Goal: Task Accomplishment & Management: Manage account settings

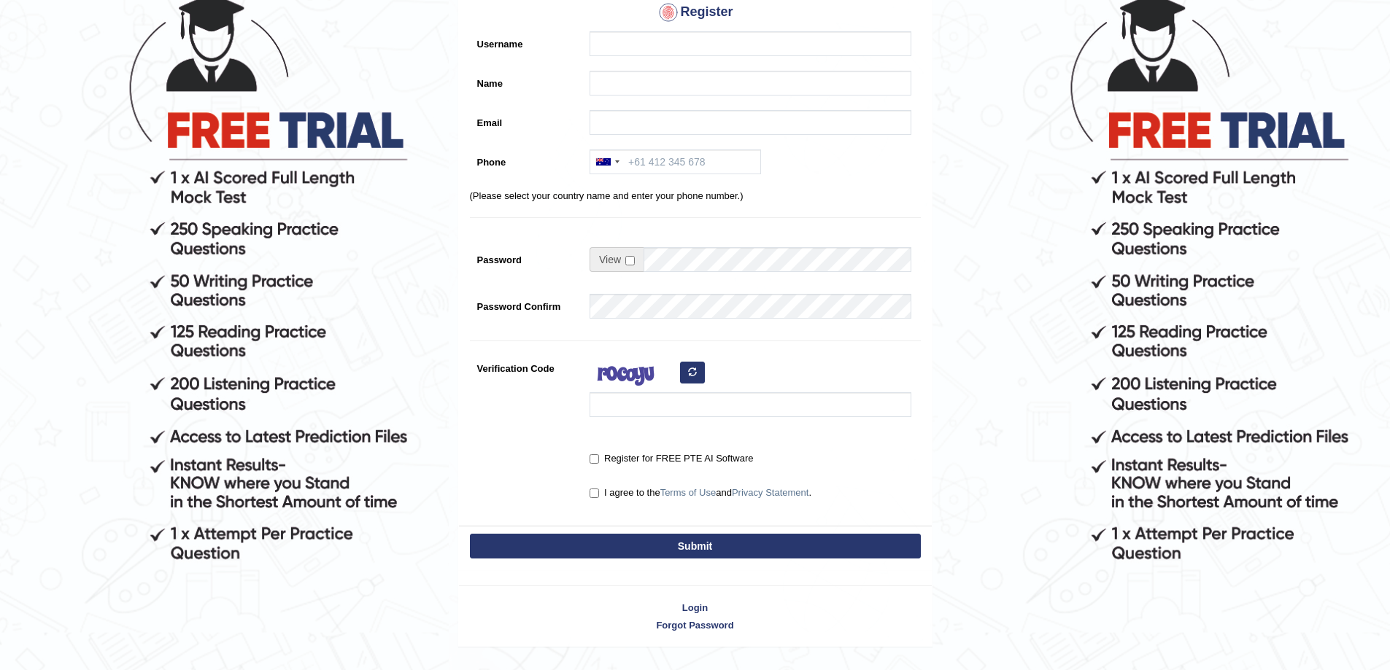
scroll to position [185, 0]
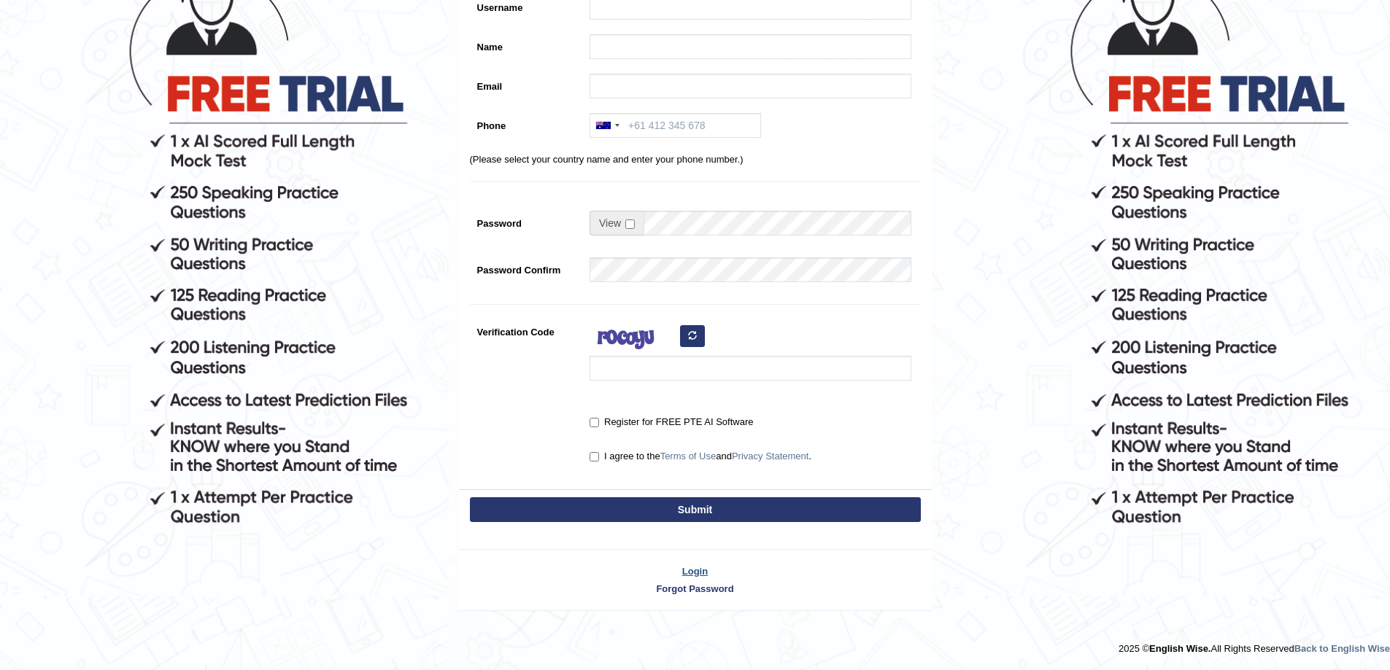
click at [687, 568] on link "Login" at bounding box center [695, 572] width 473 height 14
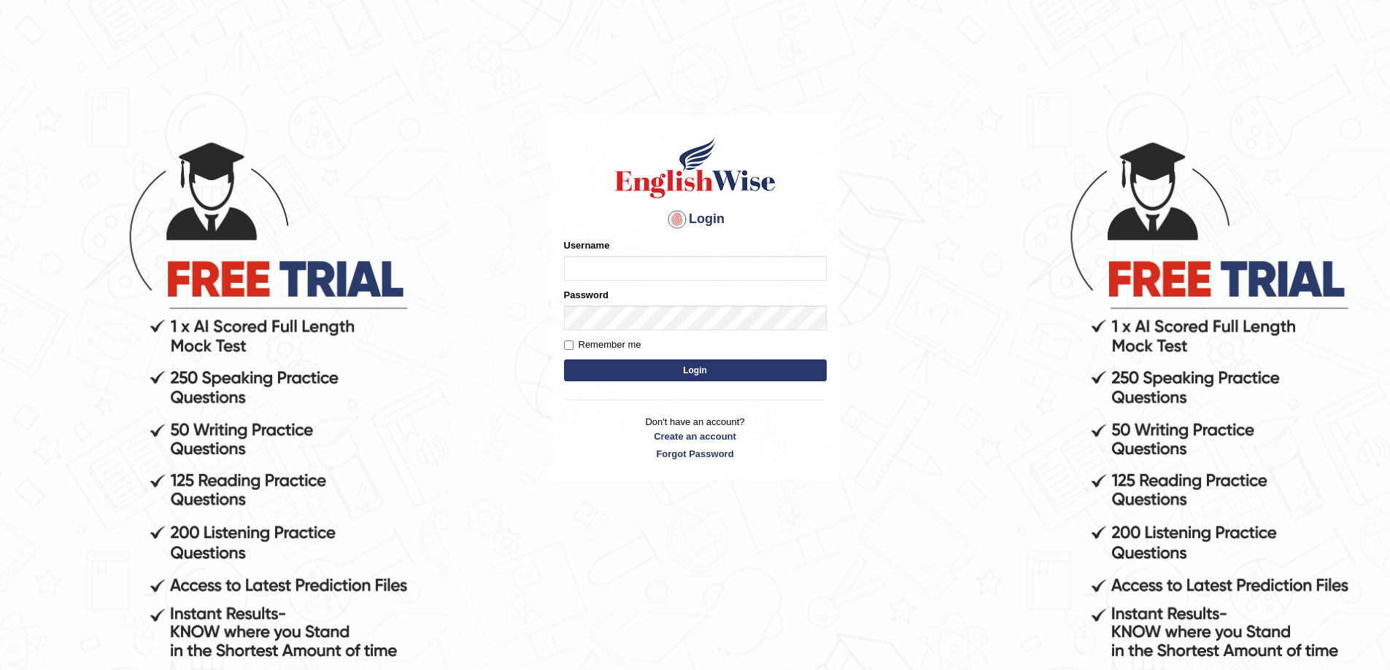
type input "memory"
click at [700, 272] on input "memory" at bounding box center [695, 268] width 263 height 25
drag, startPoint x: 700, startPoint y: 272, endPoint x: 546, endPoint y: 271, distance: 153.9
click at [546, 271] on body "Login Please fix the following errors: Username memory Password Remember me Log…" at bounding box center [695, 404] width 1390 height 670
type input "anzza"
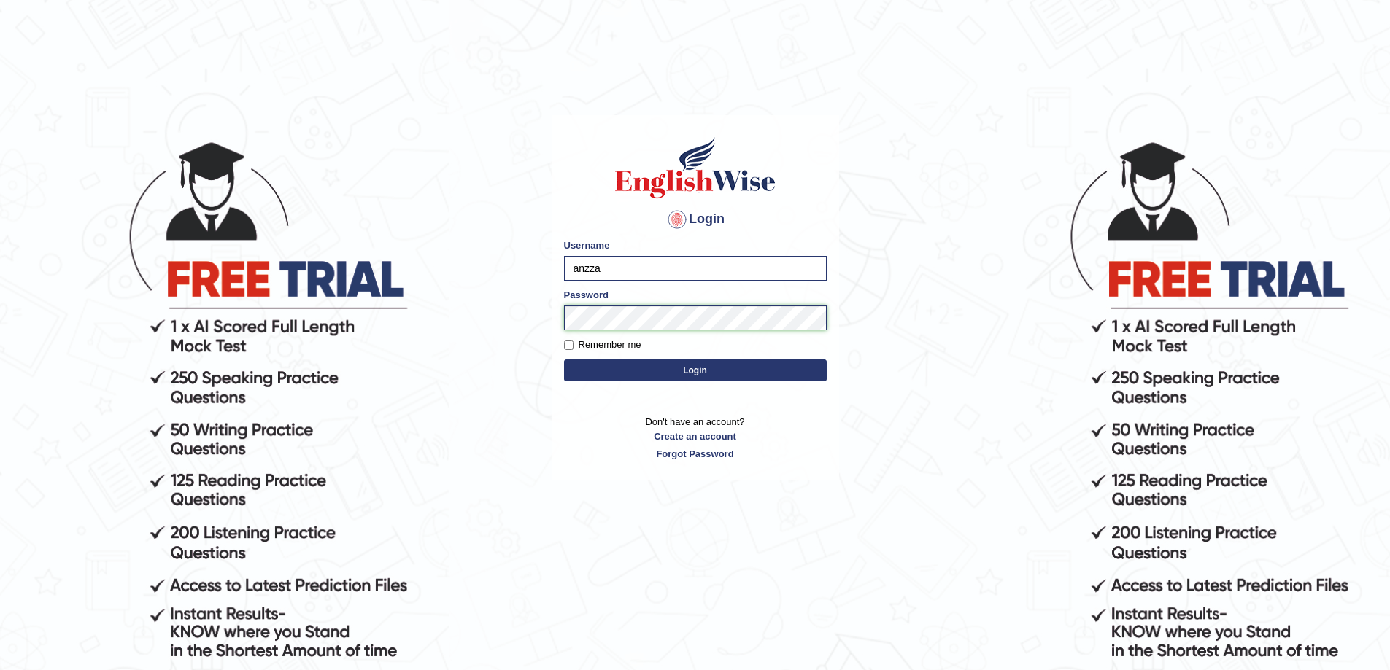
click at [564, 360] on button "Login" at bounding box center [695, 371] width 263 height 22
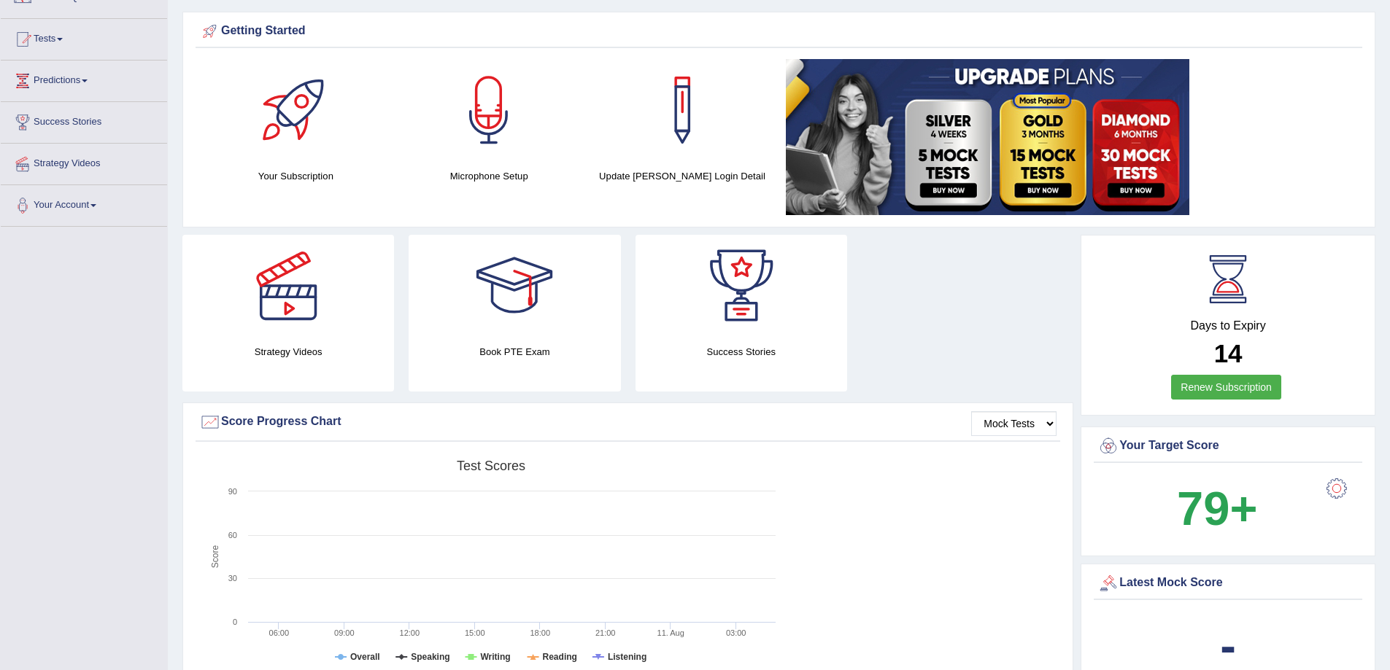
scroll to position [73, 0]
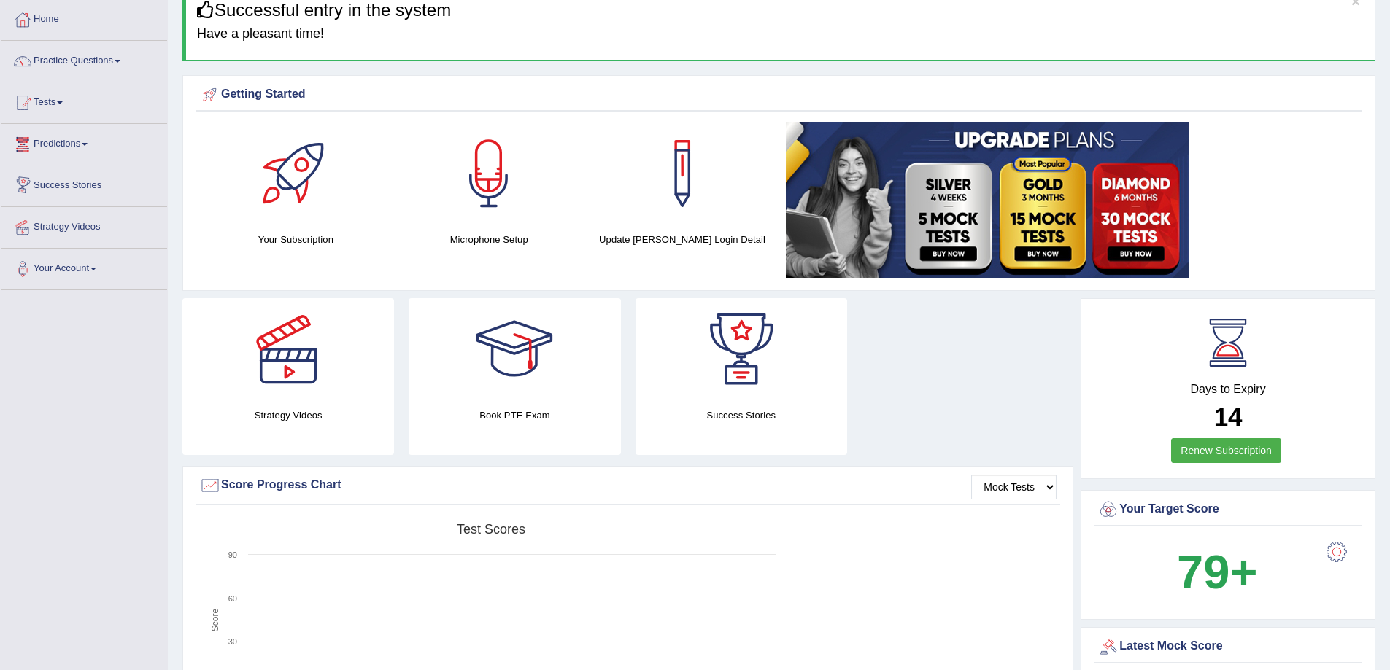
click at [89, 154] on link "Predictions" at bounding box center [84, 142] width 166 height 36
click at [89, 154] on link "Predictions" at bounding box center [82, 142] width 163 height 36
click at [105, 69] on link "Practice Questions" at bounding box center [84, 59] width 166 height 36
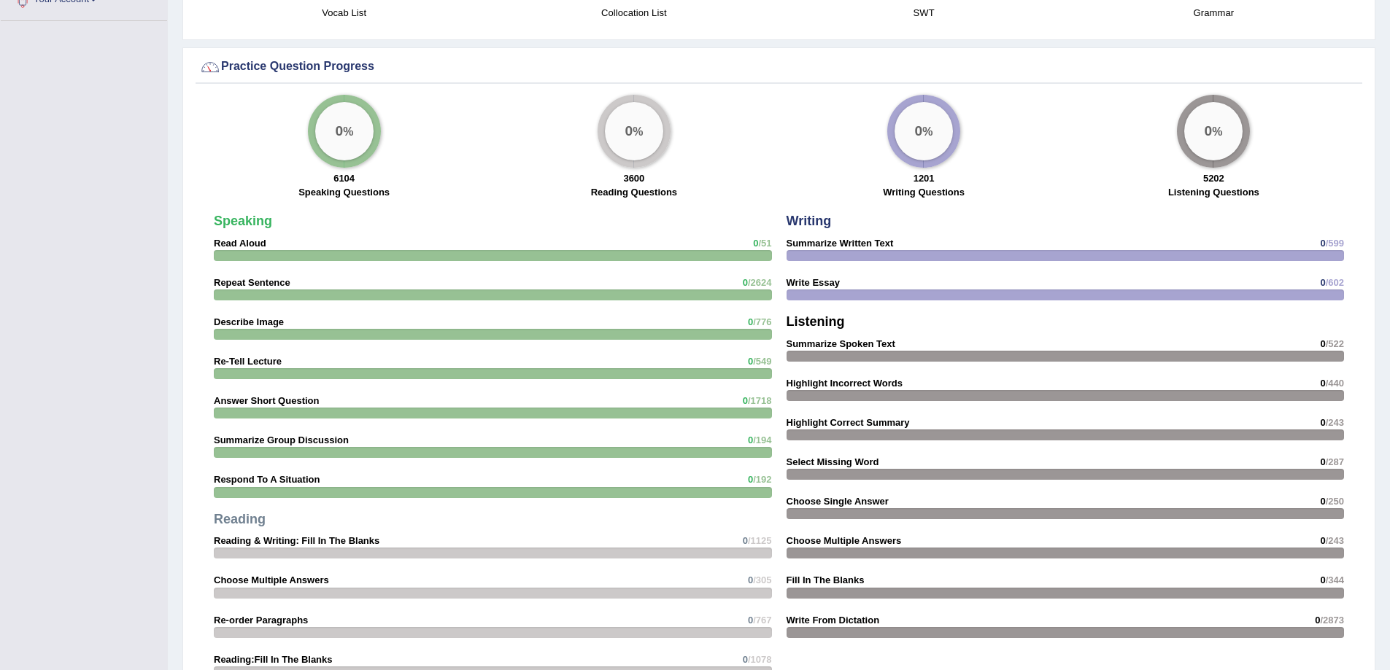
scroll to position [1173, 0]
